Goal: Information Seeking & Learning: Learn about a topic

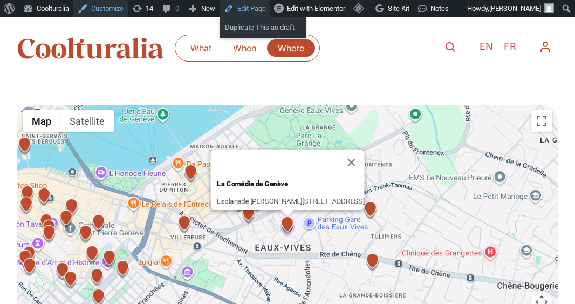
scroll to position [1312, 0]
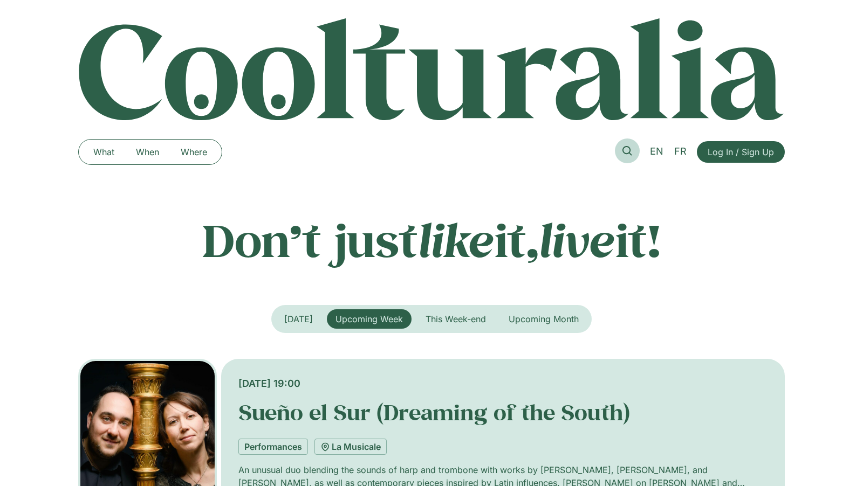
click at [624, 149] on icon at bounding box center [627, 151] width 10 height 10
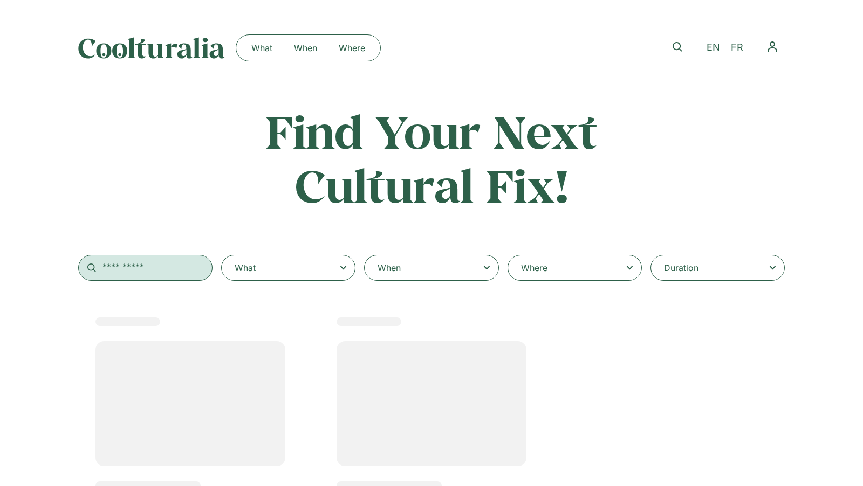
click at [173, 268] on input "text" at bounding box center [145, 268] width 134 height 26
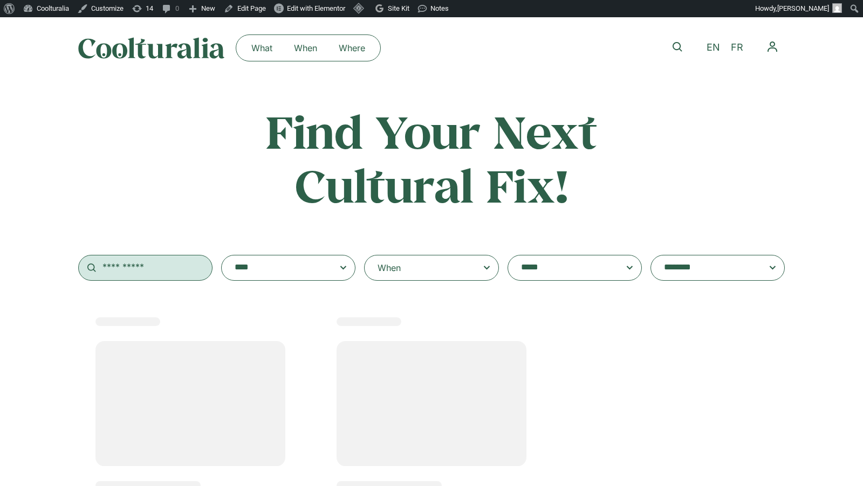
select select
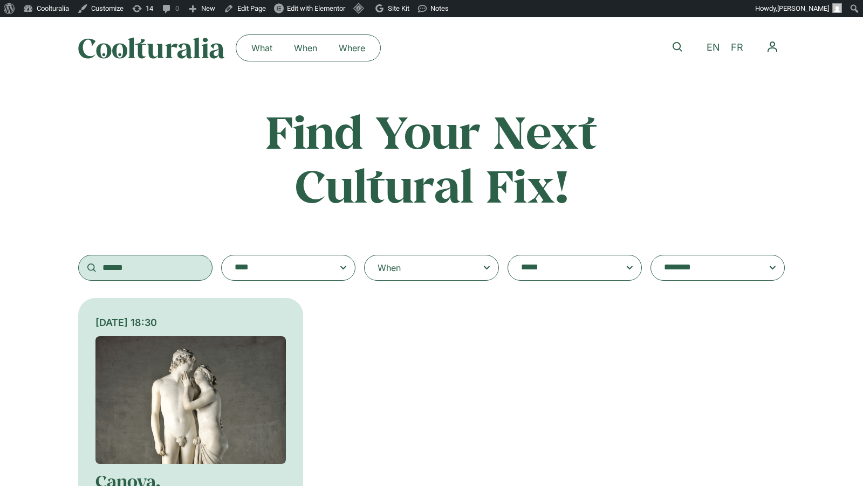
drag, startPoint x: 147, startPoint y: 272, endPoint x: 53, endPoint y: 267, distance: 94.5
click at [53, 267] on div "**********" at bounding box center [431, 193] width 863 height 176
paste input "**********"
type input "**********"
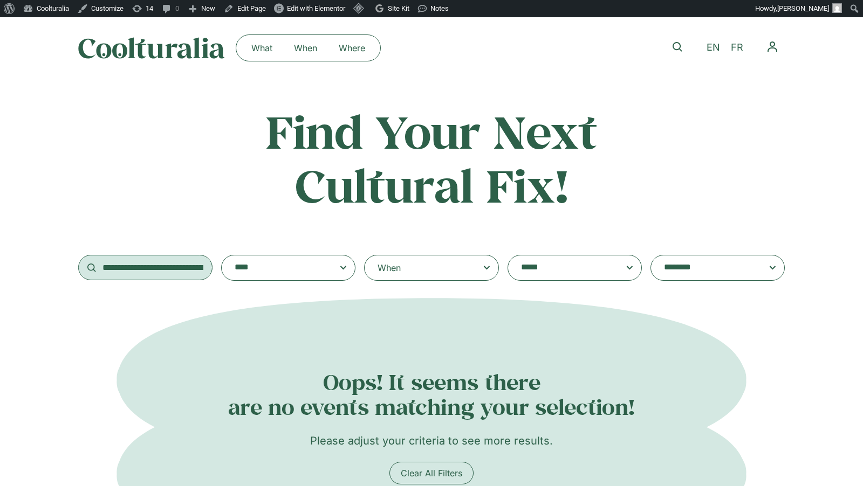
drag, startPoint x: 205, startPoint y: 267, endPoint x: 1, endPoint y: 267, distance: 204.9
click at [1, 267] on div "**********" at bounding box center [431, 193] width 863 height 176
click at [483, 264] on icon at bounding box center [486, 268] width 13 height 13
click at [0, 0] on input "When" at bounding box center [0, 0] width 0 height 0
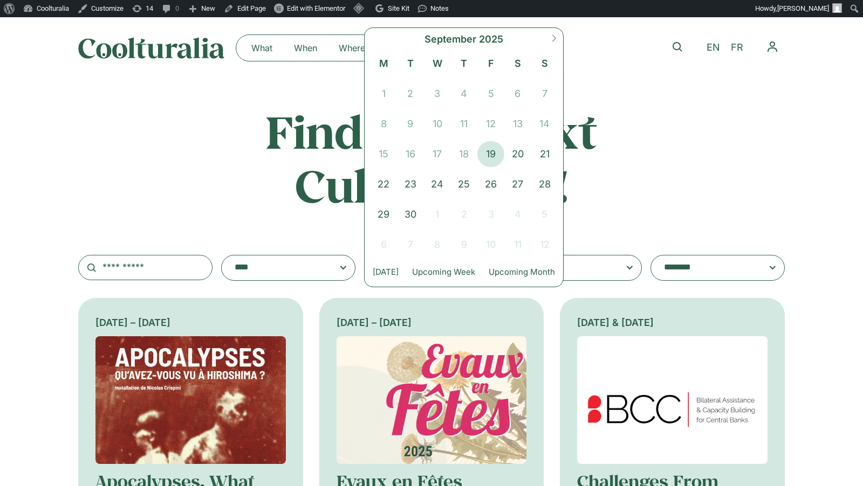
click at [544, 43] on div "September 2025" at bounding box center [464, 39] width 188 height 22
click at [550, 40] on icon at bounding box center [554, 39] width 8 height 8
select select "*"
click at [439, 181] on span "22" at bounding box center [437, 184] width 27 height 26
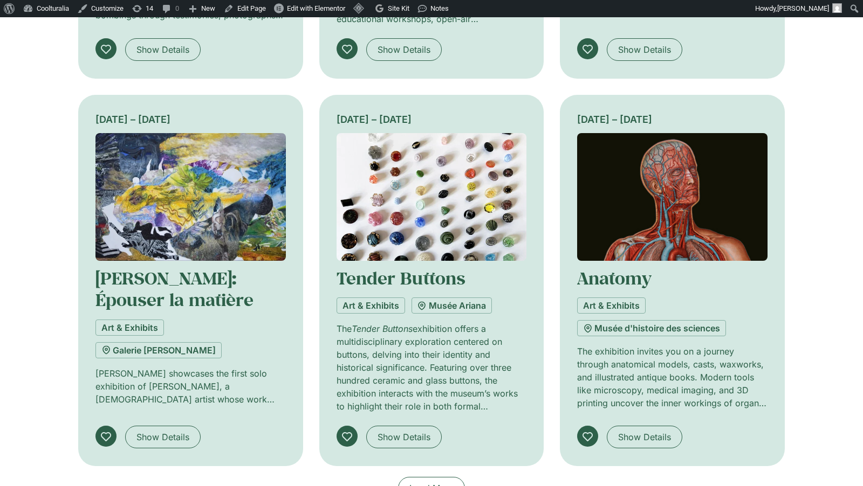
scroll to position [879, 0]
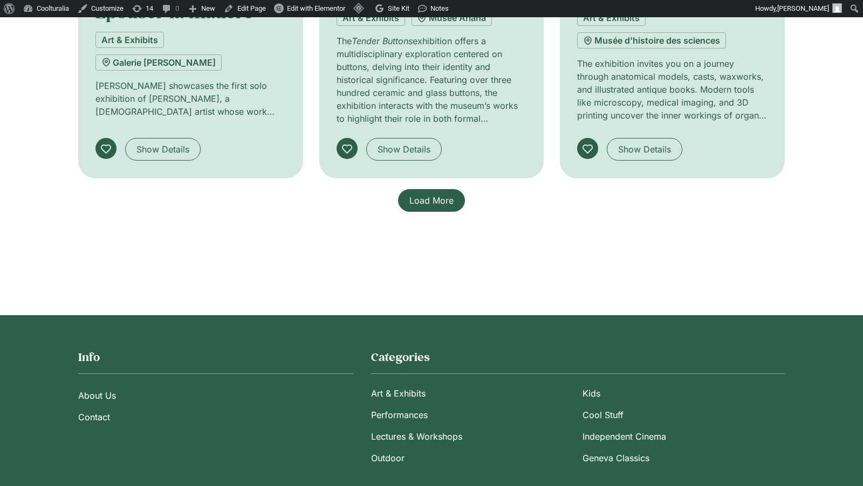
click at [436, 196] on span "Load More" at bounding box center [431, 200] width 44 height 13
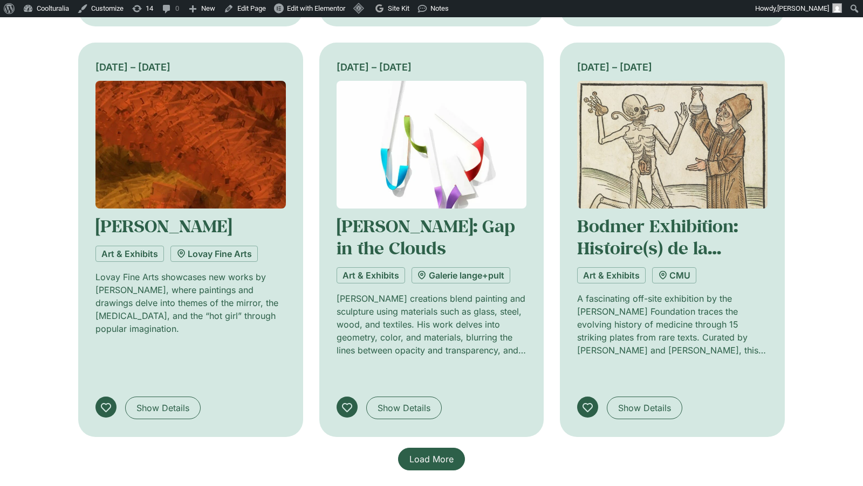
scroll to position [1646, 0]
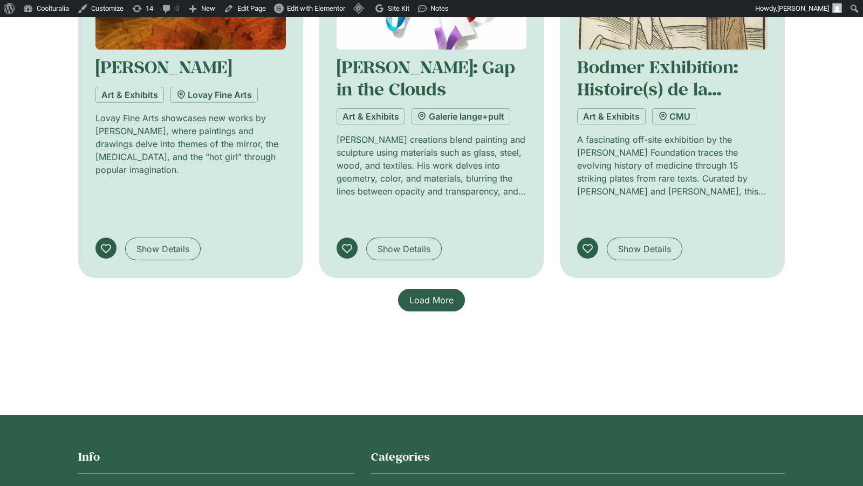
click at [436, 289] on link "Load More" at bounding box center [431, 300] width 67 height 23
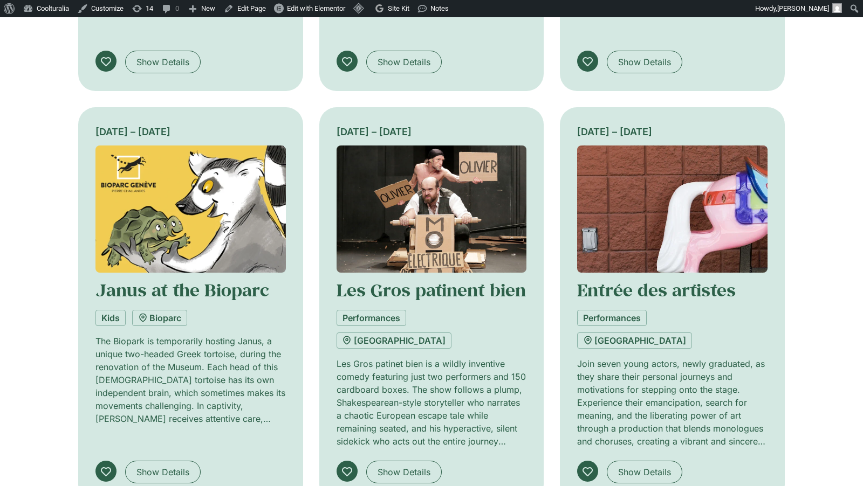
scroll to position [2266, 0]
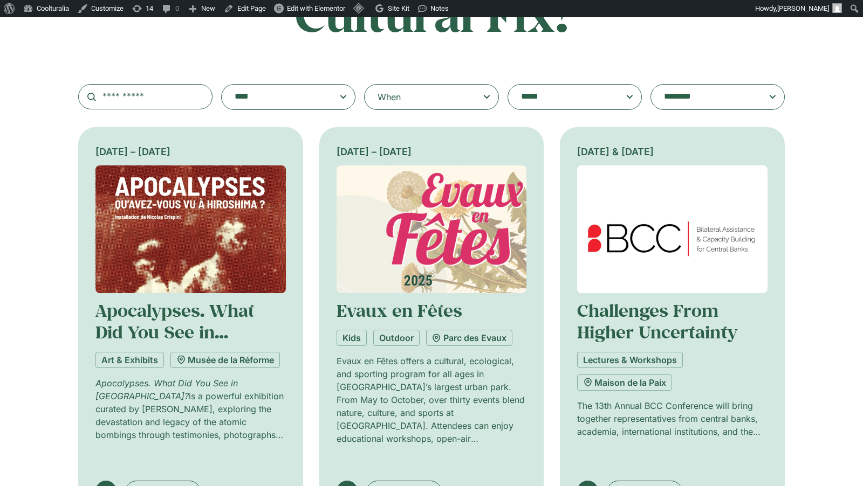
scroll to position [0, 0]
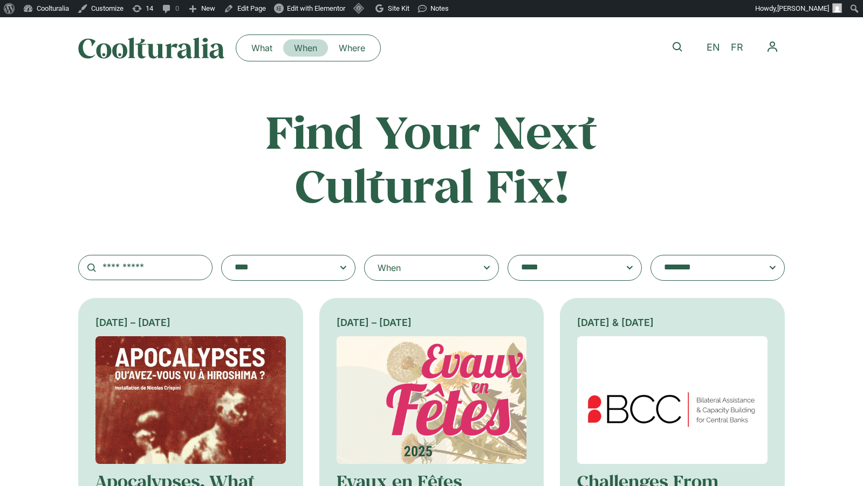
click at [310, 50] on link "When" at bounding box center [305, 47] width 45 height 17
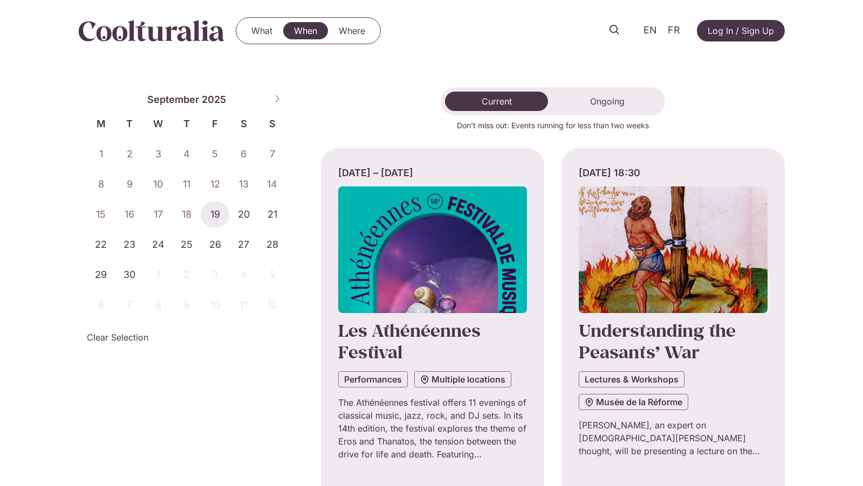
click at [277, 95] on icon at bounding box center [277, 99] width 8 height 8
select select "*"
click at [160, 239] on span "22" at bounding box center [158, 245] width 29 height 26
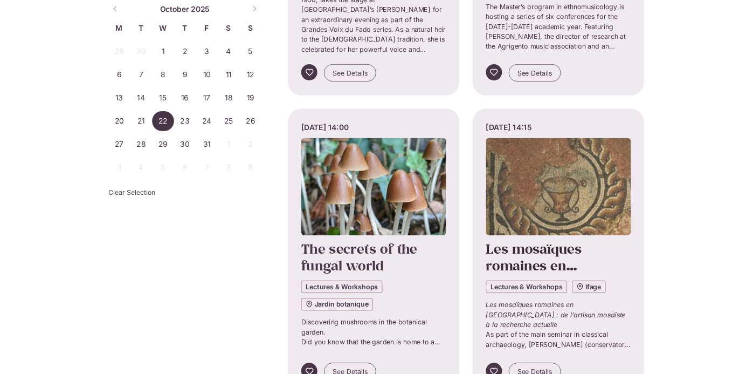
scroll to position [786, 0]
